Goal: Task Accomplishment & Management: Complete application form

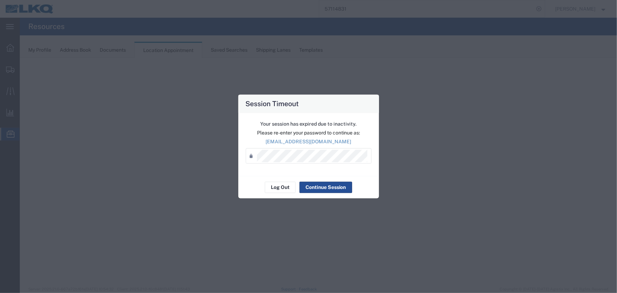
select select "27634"
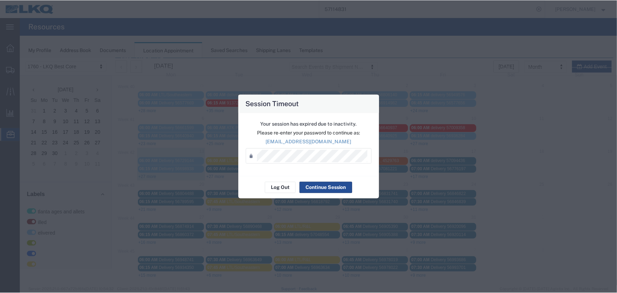
scroll to position [24, 0]
click at [281, 186] on button "Log Out" at bounding box center [280, 187] width 31 height 11
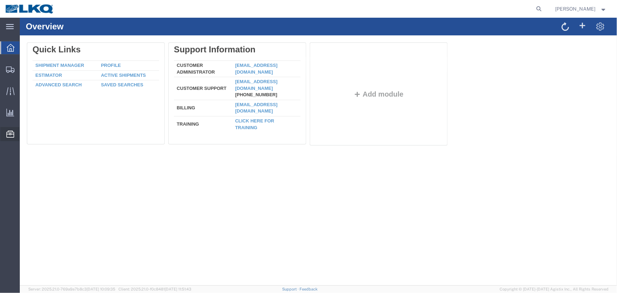
click at [0, 0] on span "Location Appointment" at bounding box center [0, 0] width 0 height 0
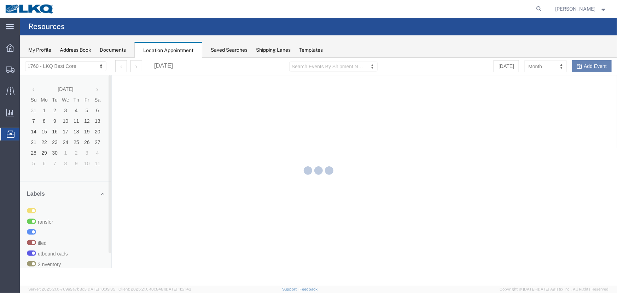
select select "27634"
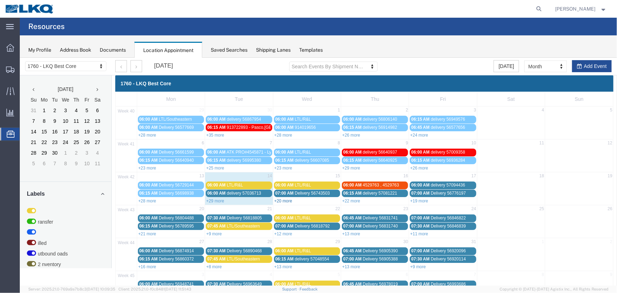
click at [277, 200] on link "+20 more" at bounding box center [283, 200] width 18 height 5
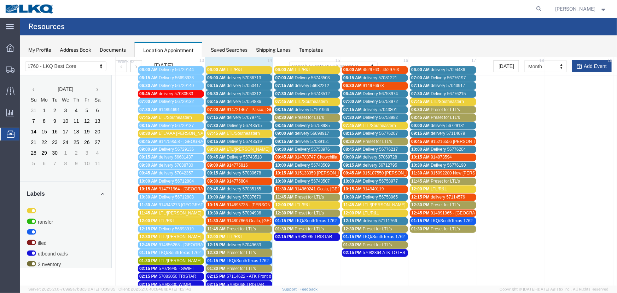
scroll to position [88, 0]
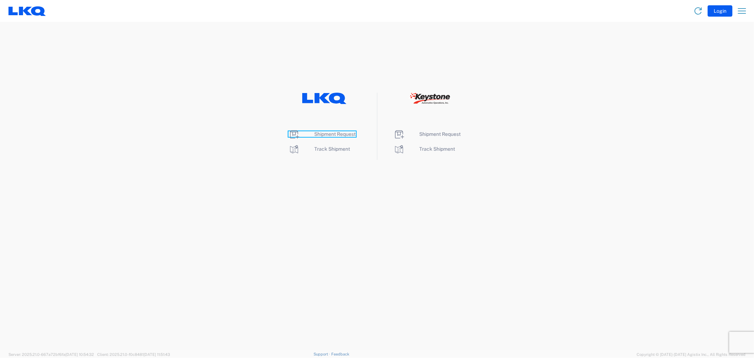
click at [338, 132] on span "Shipment Request" at bounding box center [335, 134] width 41 height 6
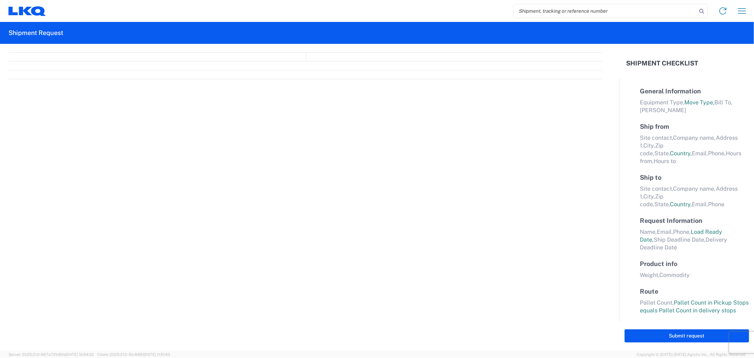
select select "FULL"
select select "LBS"
select select "IN"
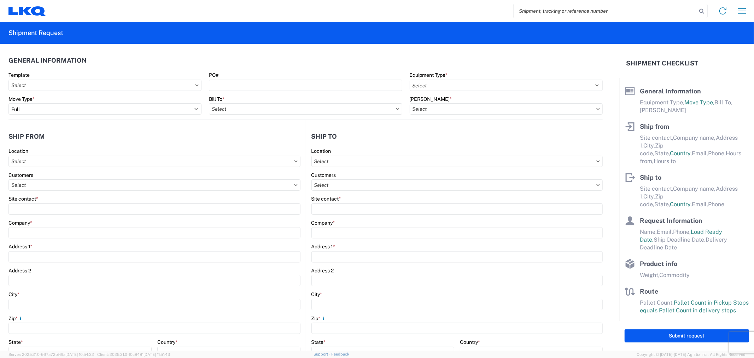
click at [549, 13] on input "search" at bounding box center [605, 10] width 183 height 13
type input "57114831"
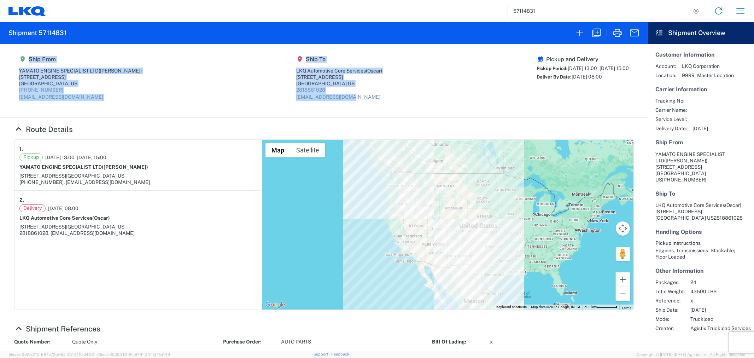
drag, startPoint x: 294, startPoint y: 104, endPoint x: 12, endPoint y: 53, distance: 286.4
click at [12, 53] on section "Ship From YAMATO ENGINE SPECIALIST LTD ([PERSON_NAME]) [STREET_ADDRESS] [PHONE_…" at bounding box center [324, 81] width 648 height 74
copy agx-shipment-main-routing-info "Ship From YAMATO ENGINE SPECIALIST LTD ([PERSON_NAME]) [STREET_ADDRESS] [PHONE_…"
